Goal: Task Accomplishment & Management: Use online tool/utility

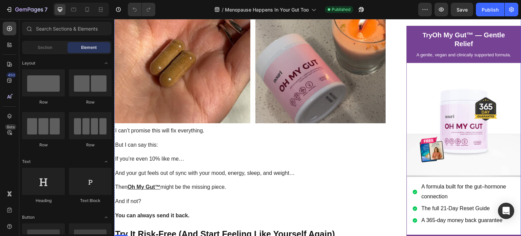
scroll to position [5377, 0]
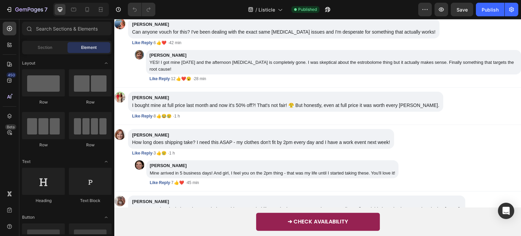
scroll to position [4099, 0]
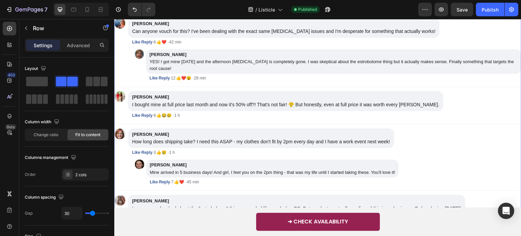
click at [234, 162] on div "About the Author: [PERSON_NAME] is a health and wellness researcher who special…" at bounding box center [317, 163] width 407 height 476
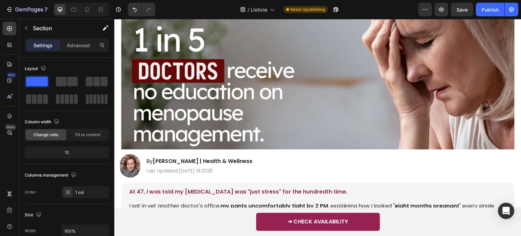
scroll to position [0, 0]
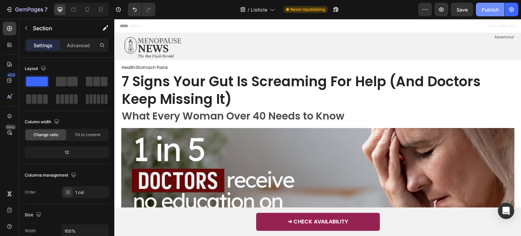
click at [489, 11] on div "Publish" at bounding box center [490, 9] width 17 height 7
click at [512, 12] on icon "button" at bounding box center [512, 9] width 7 height 7
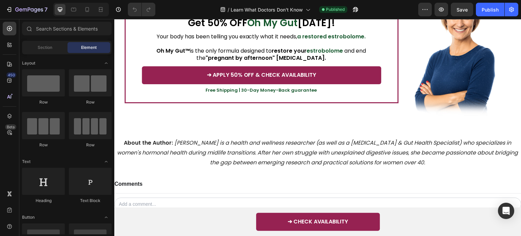
scroll to position [2398, 0]
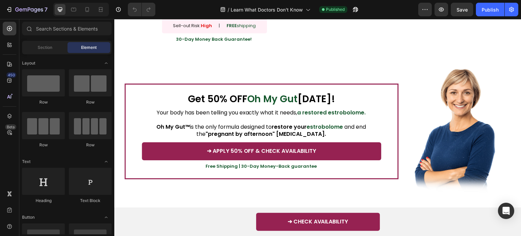
scroll to position [2330, 0]
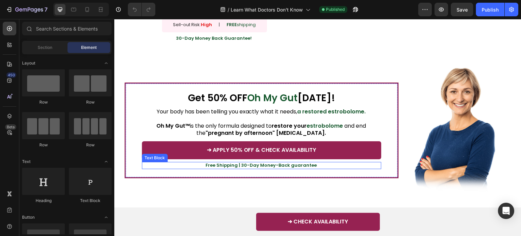
click at [275, 168] on strong "Free Shipping | 30-Day Money-Back guarantee" at bounding box center [261, 165] width 111 height 6
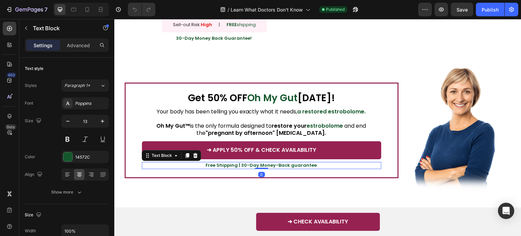
click at [248, 168] on strong "Free Shipping | 30-Day Money-Back guarantee" at bounding box center [261, 165] width 111 height 6
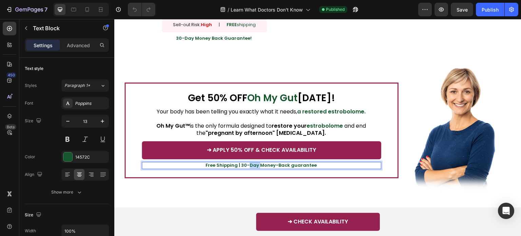
click at [248, 168] on strong "Free Shipping | 30-Day Money-Back guarantee" at bounding box center [261, 165] width 111 height 6
click at [246, 168] on strong "Free Shipping | 30-Day Money-Back guarantee" at bounding box center [261, 165] width 111 height 6
click at [205, 41] on strong "30-Day Money Back Guarantee!" at bounding box center [214, 38] width 76 height 6
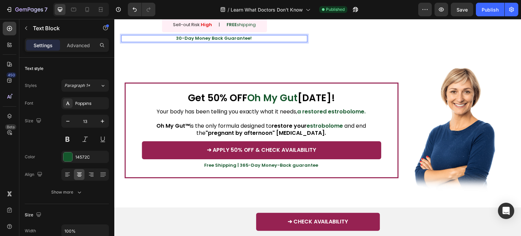
click at [180, 41] on strong "30-Day Money Back Guarantee!" at bounding box center [214, 38] width 76 height 6
click at [182, 41] on strong "30-Day Money Back Guarantee!" at bounding box center [214, 38] width 76 height 6
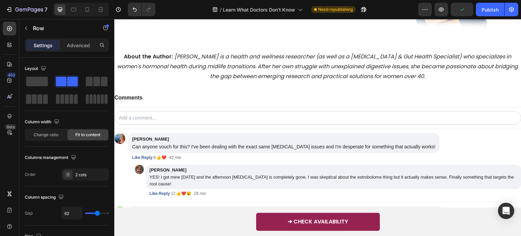
scroll to position [2477, 0]
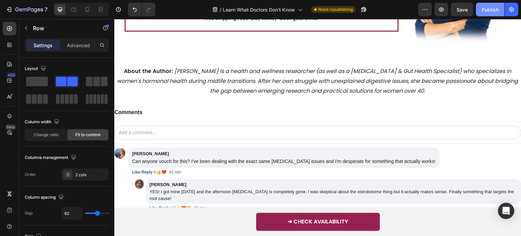
click at [488, 10] on div "Publish" at bounding box center [490, 9] width 17 height 7
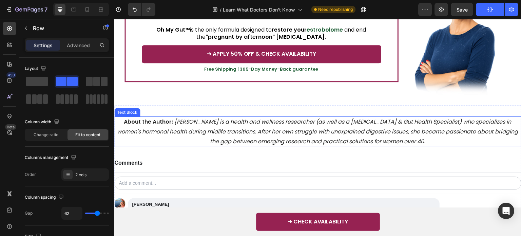
scroll to position [2426, 0]
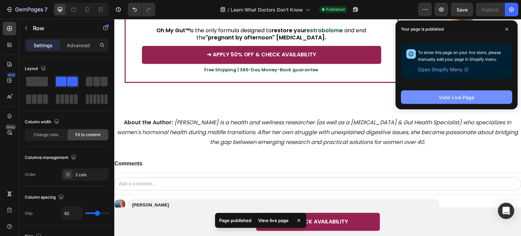
click at [447, 96] on div "View Live Page" at bounding box center [456, 97] width 35 height 7
